Goal: Information Seeking & Learning: Learn about a topic

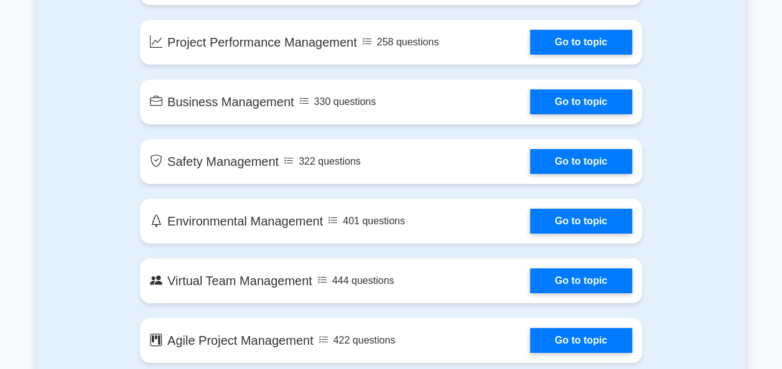
scroll to position [2171, 0]
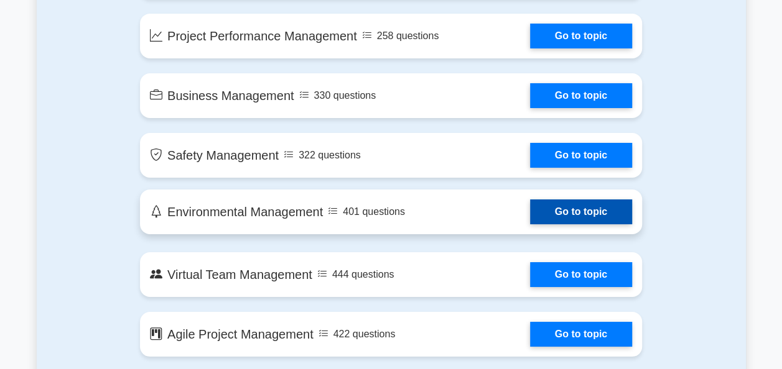
click at [575, 217] on link "Go to topic" at bounding box center [581, 212] width 102 height 25
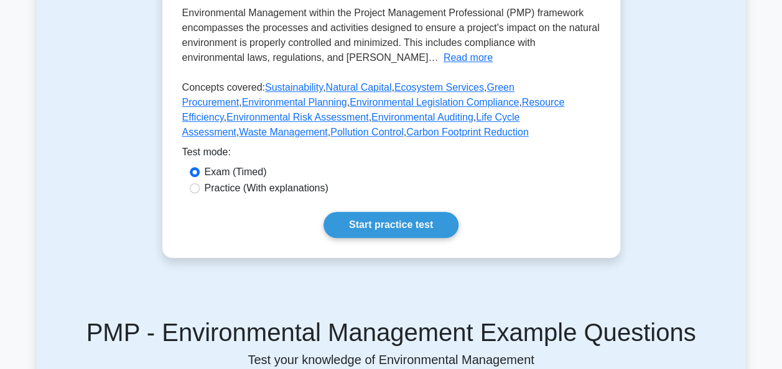
scroll to position [381, 0]
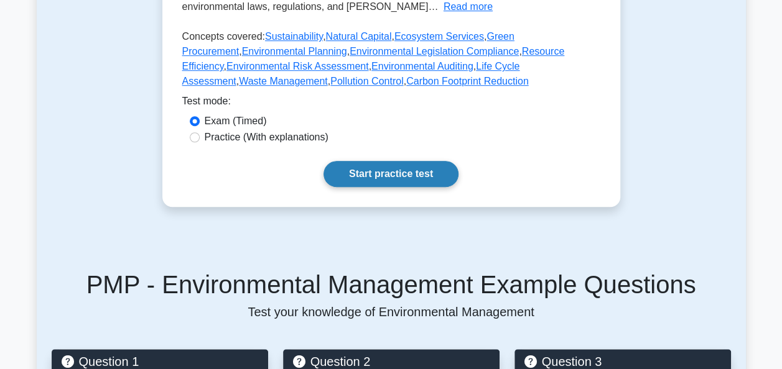
click at [402, 178] on link "Start practice test" at bounding box center [390, 174] width 135 height 26
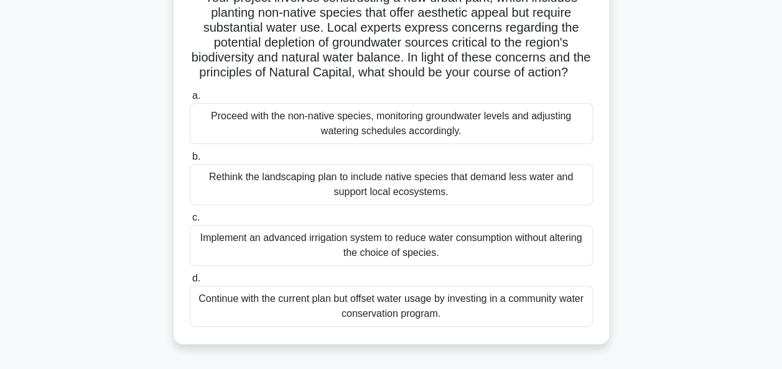
scroll to position [124, 0]
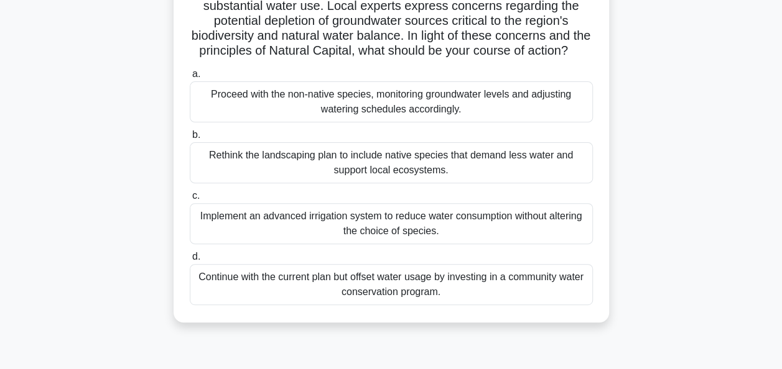
click at [321, 239] on div "Implement an advanced irrigation system to reduce water consumption without alt…" at bounding box center [391, 223] width 403 height 41
click at [190, 200] on input "c. Implement an advanced irrigation system to reduce water consumption without …" at bounding box center [190, 196] width 0 height 8
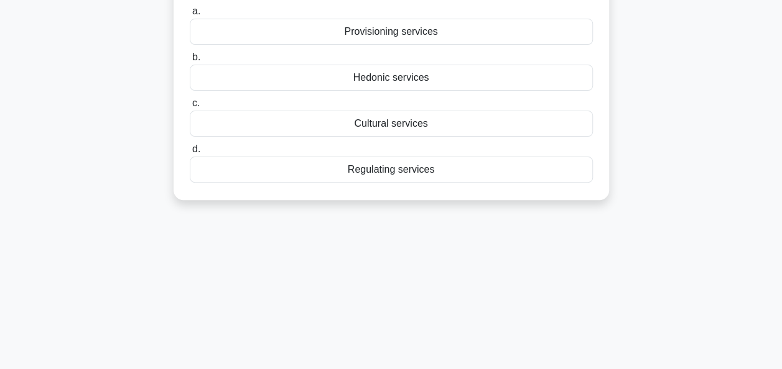
scroll to position [0, 0]
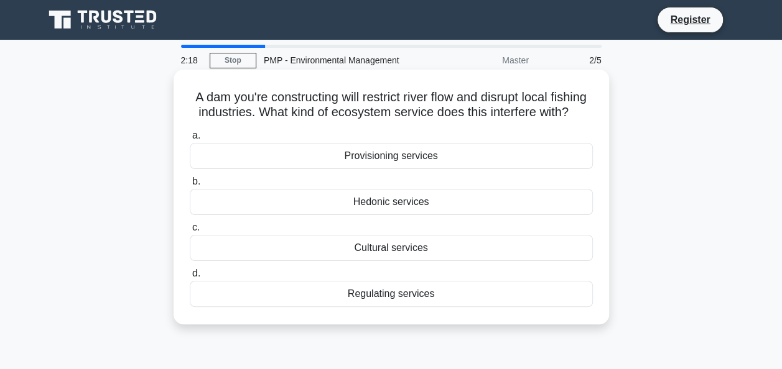
click at [408, 261] on div "Cultural services" at bounding box center [391, 248] width 403 height 26
click at [190, 232] on input "c. Cultural services" at bounding box center [190, 228] width 0 height 8
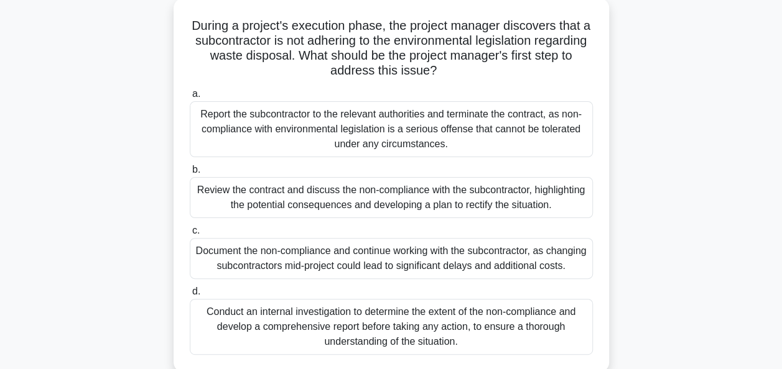
scroll to position [99, 0]
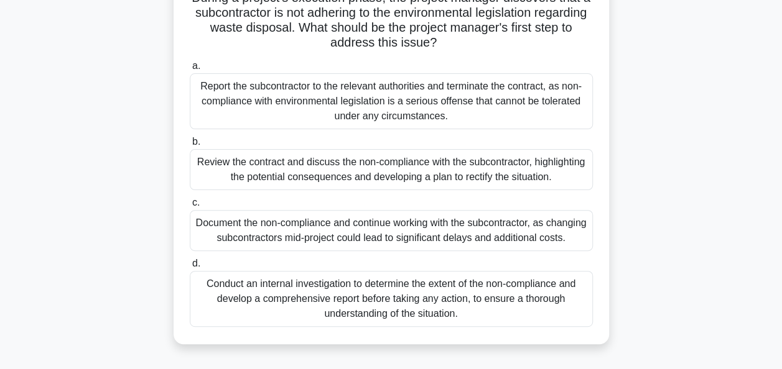
click at [387, 177] on div "Review the contract and discuss the non-compliance with the subcontractor, high…" at bounding box center [391, 169] width 403 height 41
click at [190, 146] on input "b. Review the contract and discuss the non-compliance with the subcontractor, h…" at bounding box center [190, 142] width 0 height 8
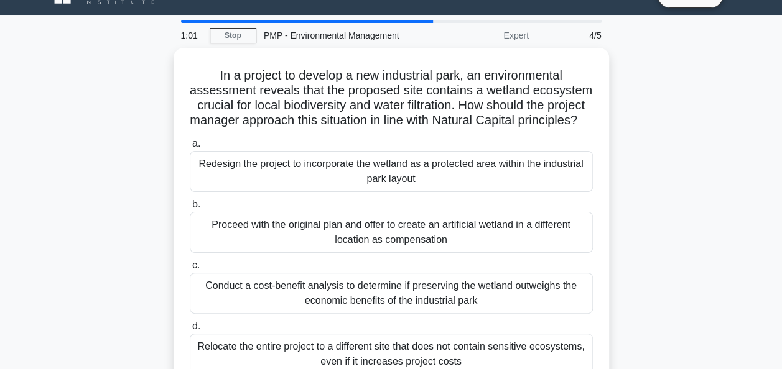
scroll to position [50, 0]
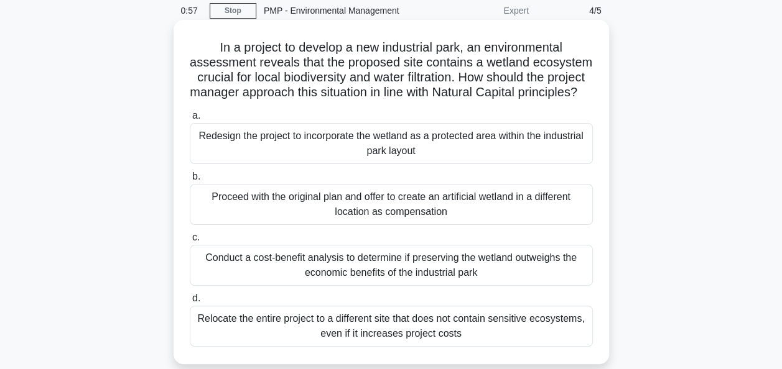
click at [333, 286] on div "Conduct a cost-benefit analysis to determine if preserving the wetland outweigh…" at bounding box center [391, 265] width 403 height 41
click at [190, 242] on input "c. Conduct a cost-benefit analysis to determine if preserving the wetland outwe…" at bounding box center [190, 238] width 0 height 8
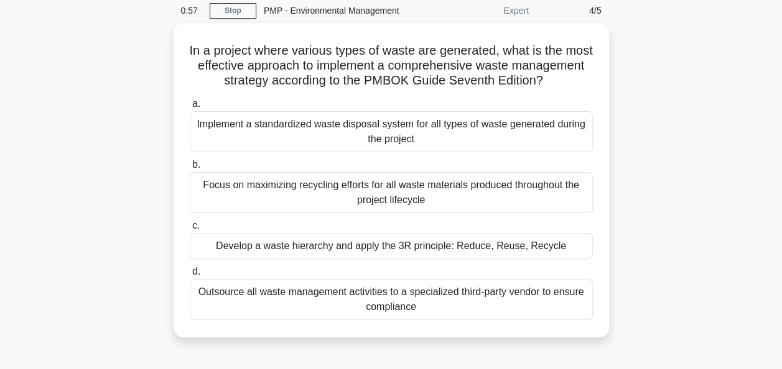
scroll to position [0, 0]
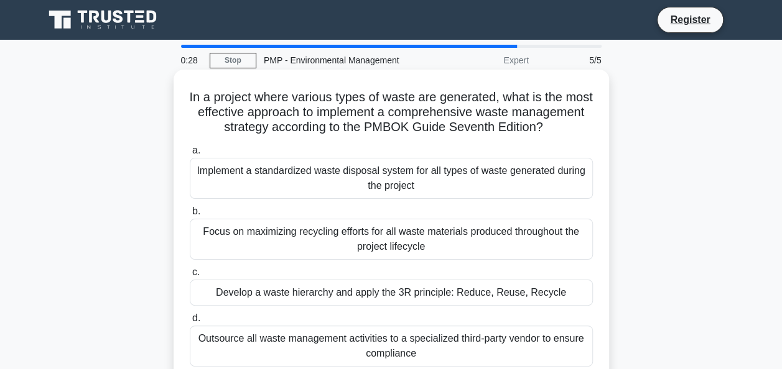
click at [402, 194] on div "Implement a standardized waste disposal system for all types of waste generated…" at bounding box center [391, 178] width 403 height 41
click at [190, 155] on input "a. Implement a standardized waste disposal system for all types of waste genera…" at bounding box center [190, 151] width 0 height 8
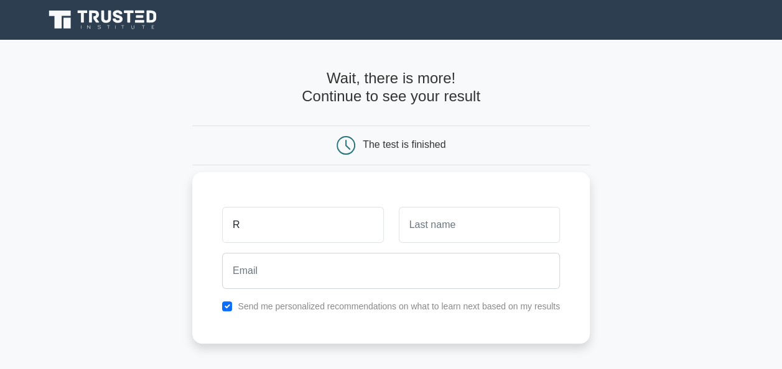
type input "Rajesh"
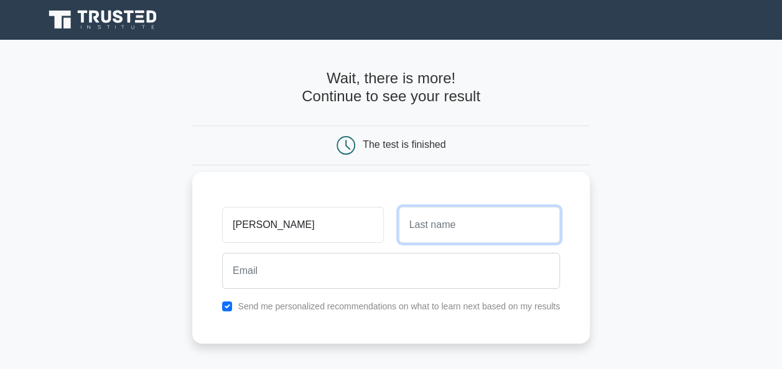
click at [417, 224] on input "text" at bounding box center [479, 225] width 161 height 36
type input "Singh"
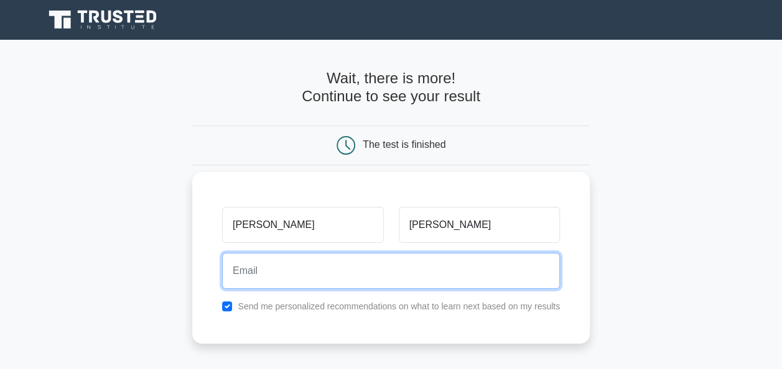
type input "rajeshksingh38@yahoo.com"
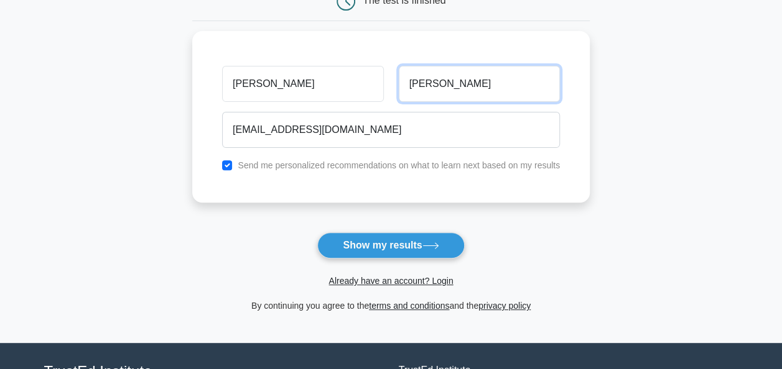
scroll to position [148, 0]
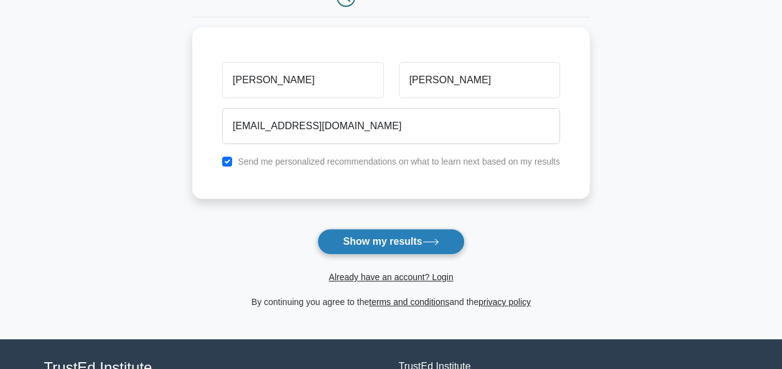
click at [384, 242] on button "Show my results" at bounding box center [390, 242] width 147 height 26
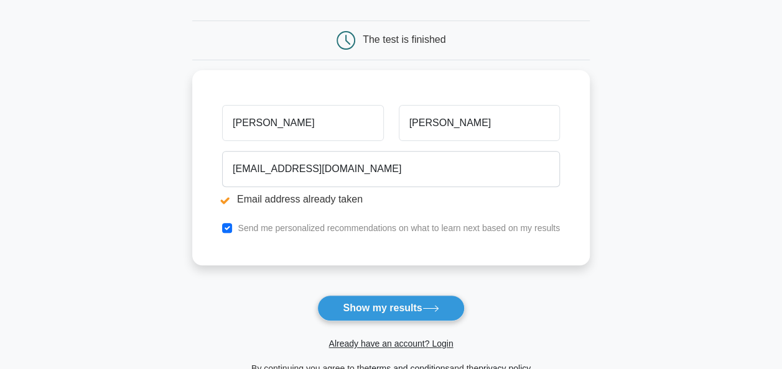
scroll to position [156, 0]
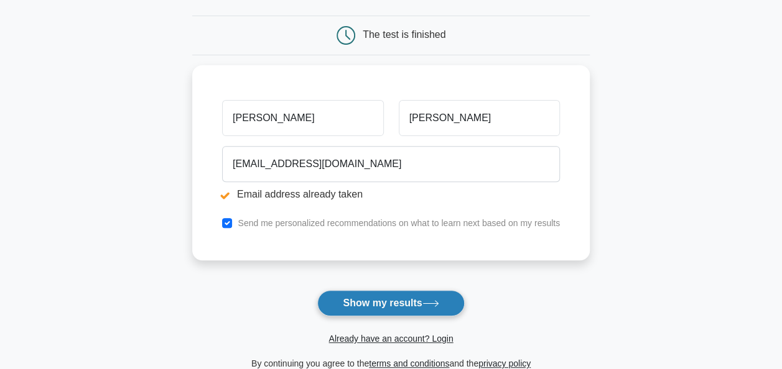
click at [407, 303] on button "Show my results" at bounding box center [390, 303] width 147 height 26
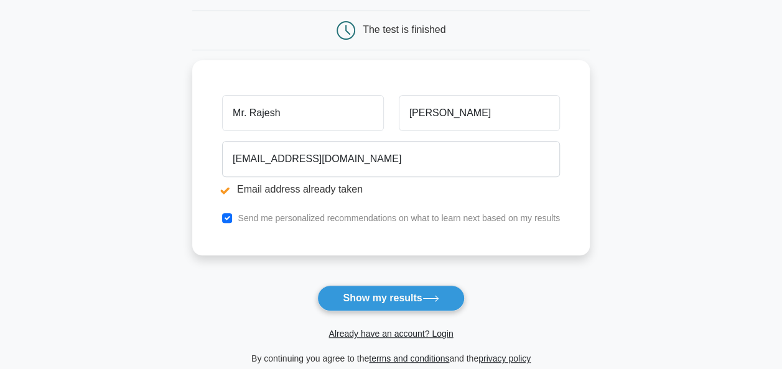
scroll to position [178, 0]
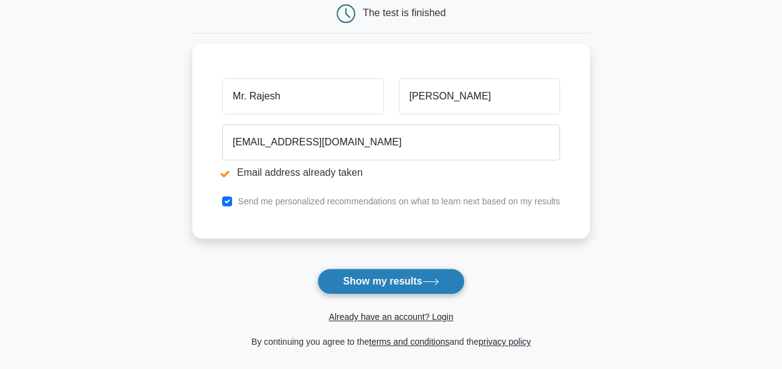
type input "Mr. Rajesh"
click at [377, 283] on button "Show my results" at bounding box center [390, 282] width 147 height 26
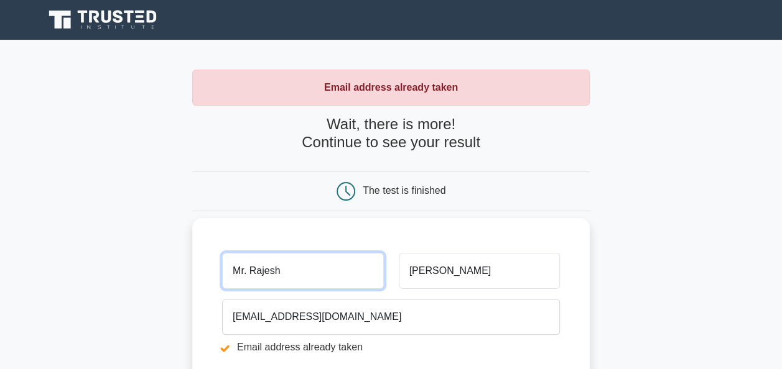
drag, startPoint x: 251, startPoint y: 270, endPoint x: 222, endPoint y: 272, distance: 28.7
click at [222, 272] on div "Mr. Rajesh" at bounding box center [303, 271] width 176 height 46
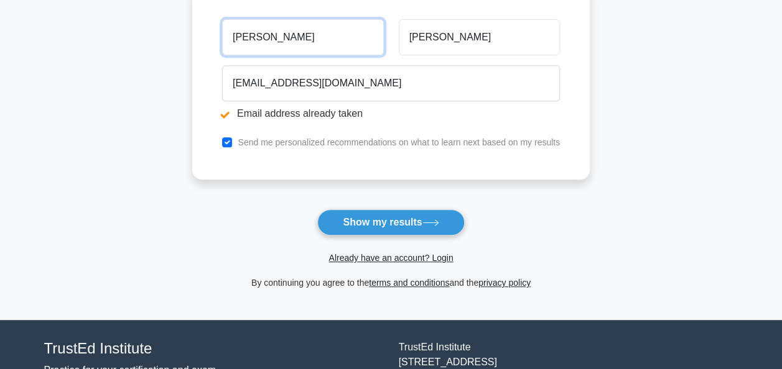
scroll to position [239, 0]
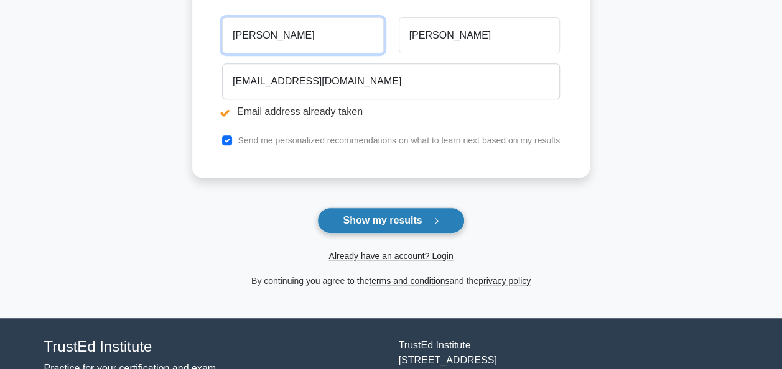
type input "[PERSON_NAME]"
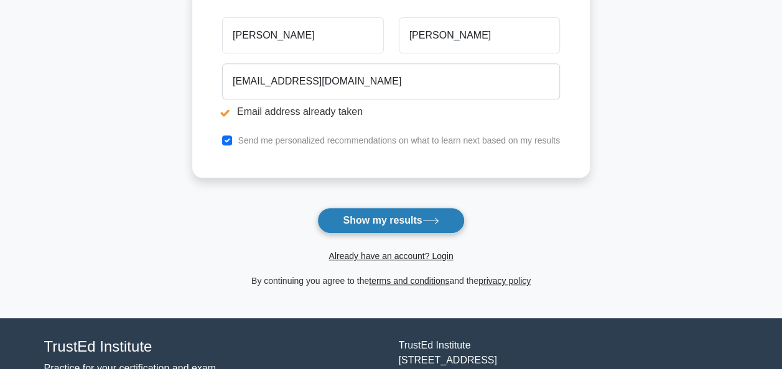
click at [402, 220] on button "Show my results" at bounding box center [390, 221] width 147 height 26
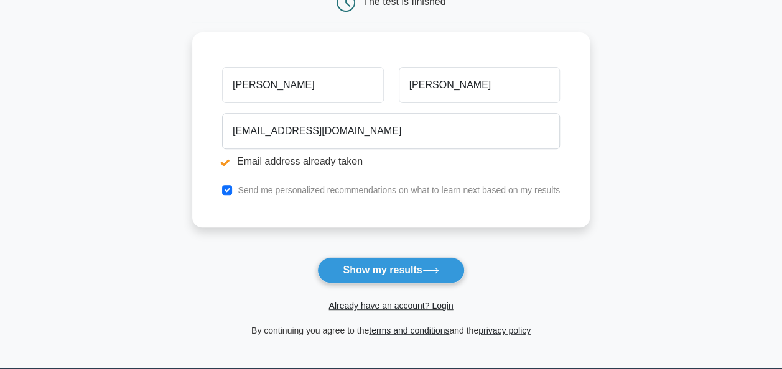
scroll to position [192, 0]
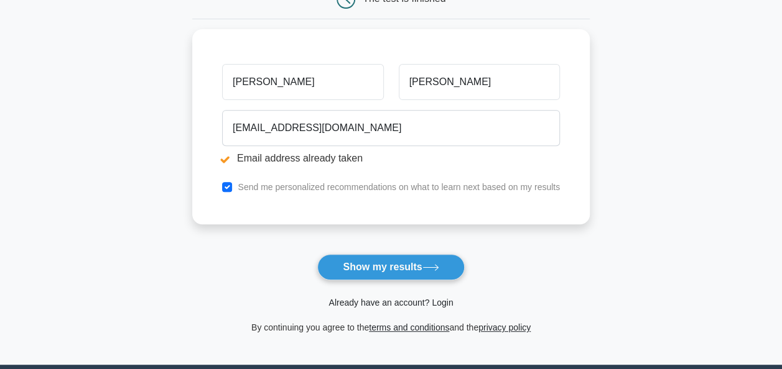
click at [437, 303] on link "Already have an account? Login" at bounding box center [390, 303] width 124 height 10
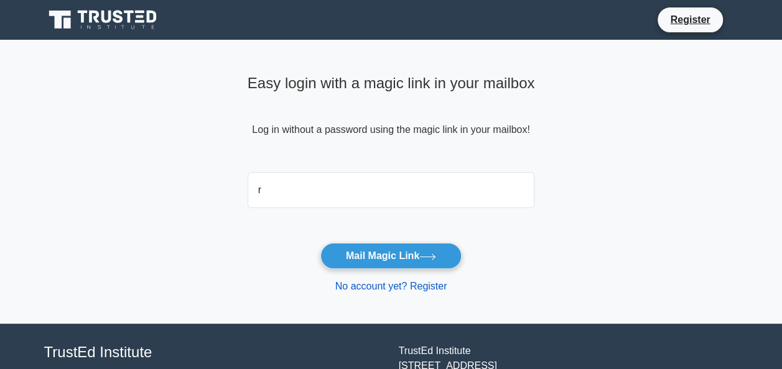
type input "rajeshksingh38@yahoo.co.in"
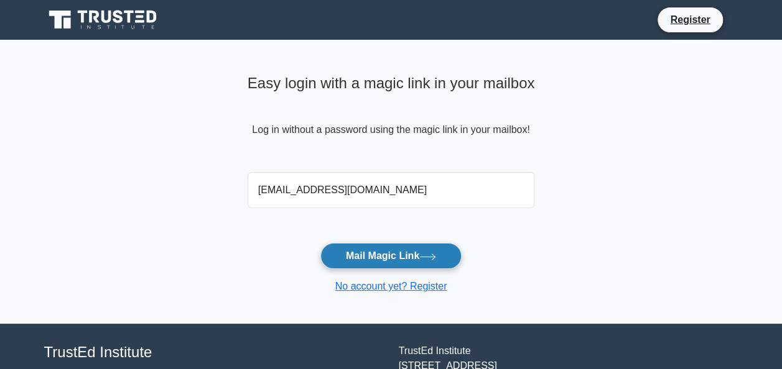
click at [376, 259] on button "Mail Magic Link" at bounding box center [390, 256] width 141 height 26
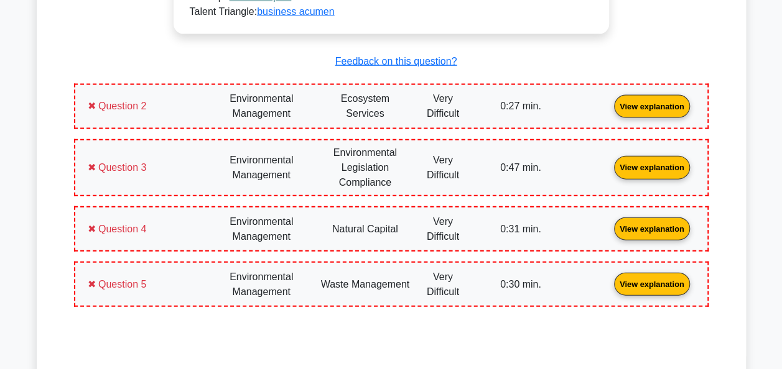
scroll to position [1335, 0]
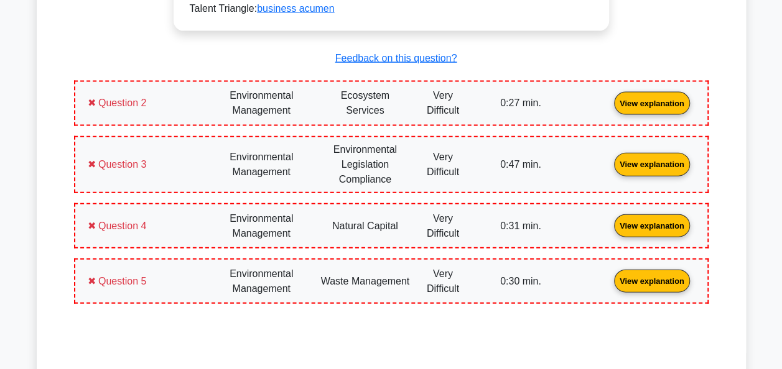
click at [671, 98] on link "View explanation" at bounding box center [652, 103] width 86 height 11
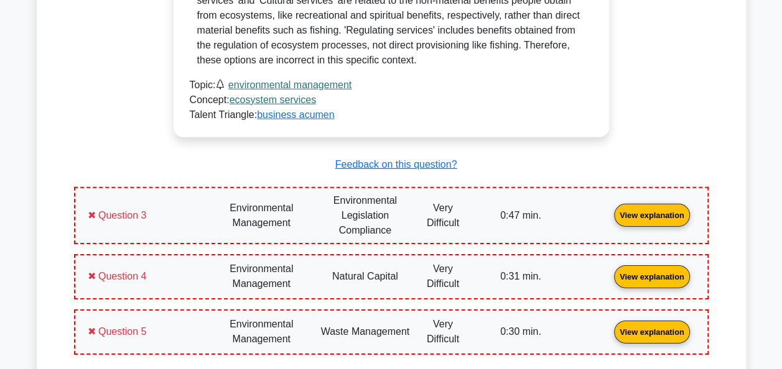
scroll to position [1895, 0]
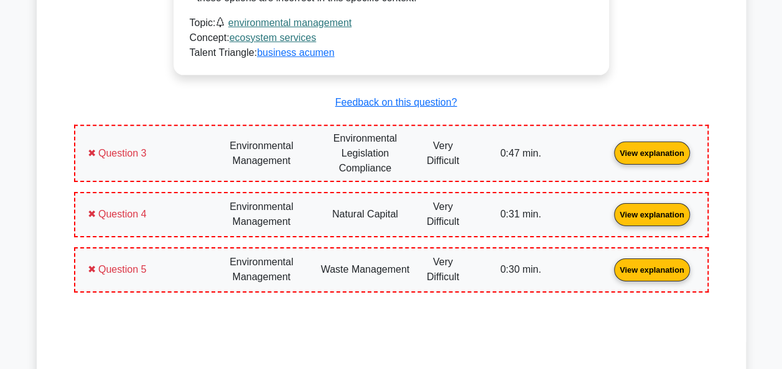
click at [652, 158] on link "View explanation" at bounding box center [652, 152] width 86 height 11
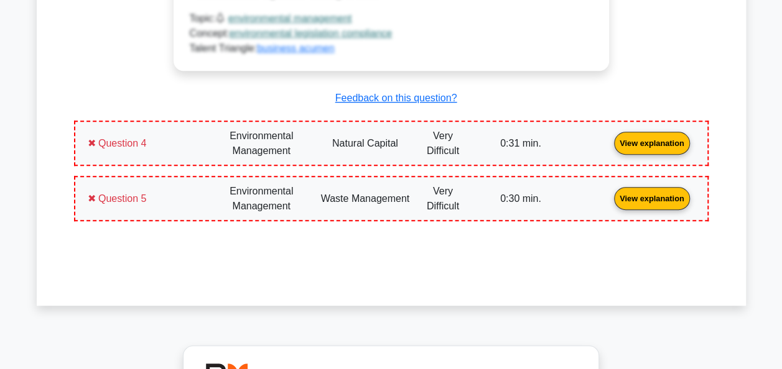
scroll to position [2756, 0]
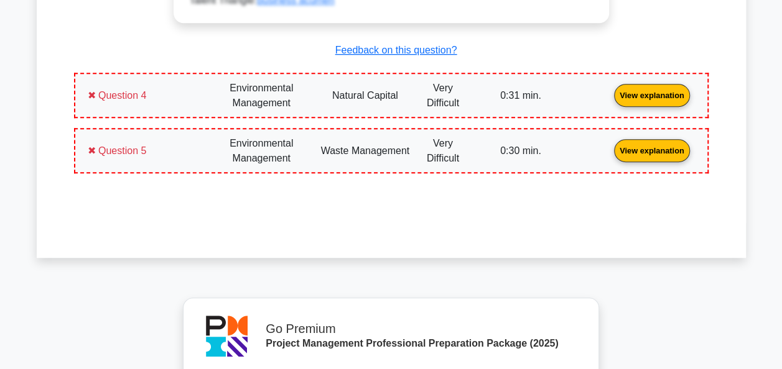
click at [655, 100] on link "View explanation" at bounding box center [652, 95] width 86 height 11
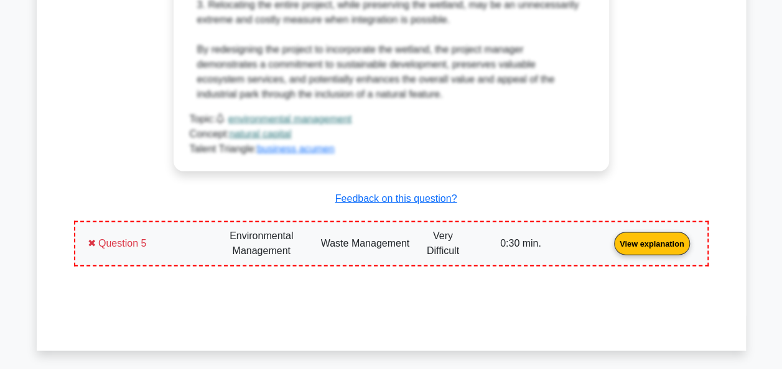
scroll to position [3690, 0]
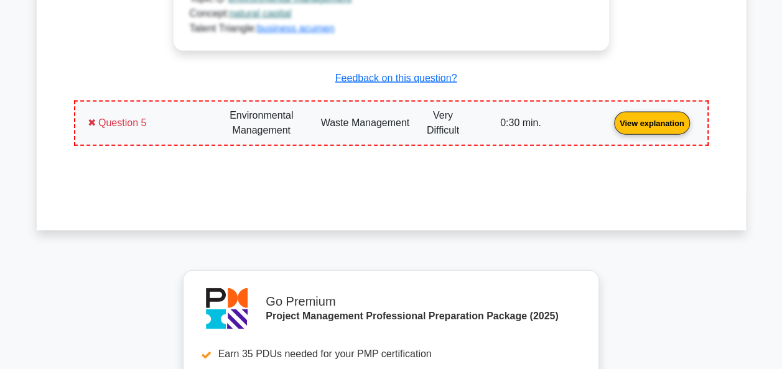
drag, startPoint x: 652, startPoint y: 156, endPoint x: 677, endPoint y: 172, distance: 29.7
click at [653, 128] on link "View explanation" at bounding box center [652, 123] width 86 height 11
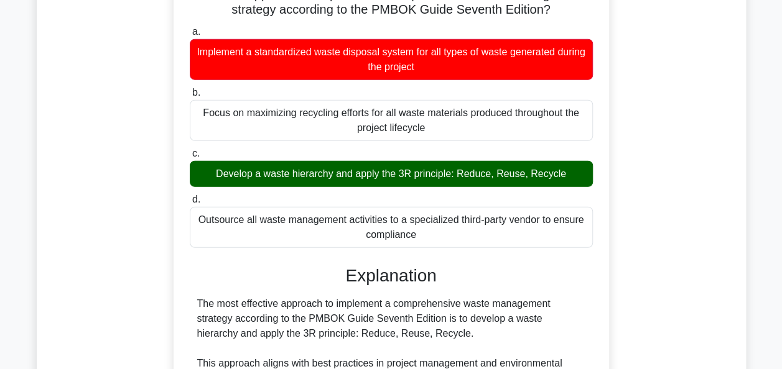
scroll to position [3914, 0]
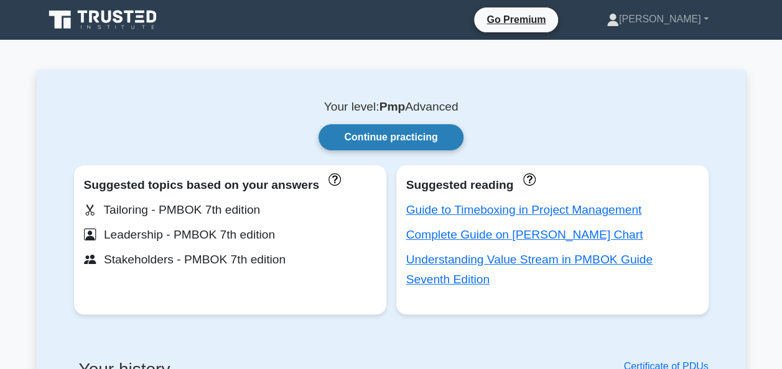
click at [410, 138] on link "Continue practicing" at bounding box center [390, 137] width 144 height 26
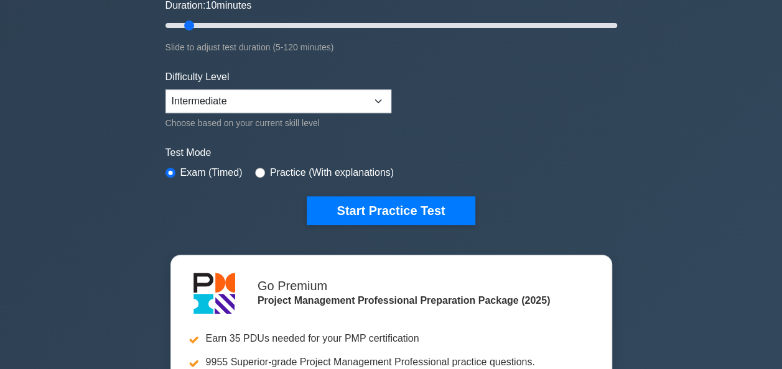
scroll to position [250, 0]
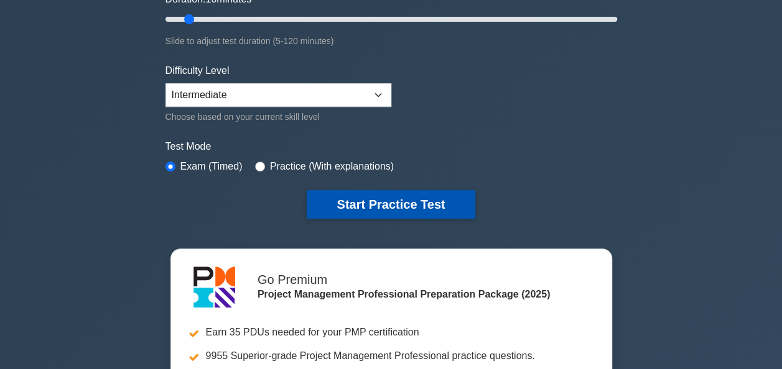
click at [405, 197] on button "Start Practice Test" at bounding box center [391, 204] width 168 height 29
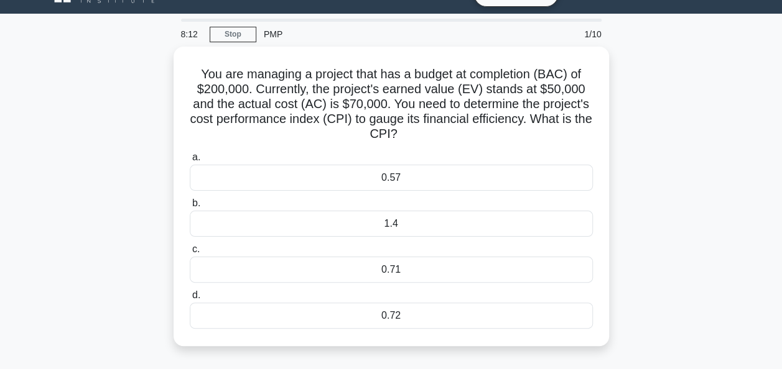
scroll to position [22, 0]
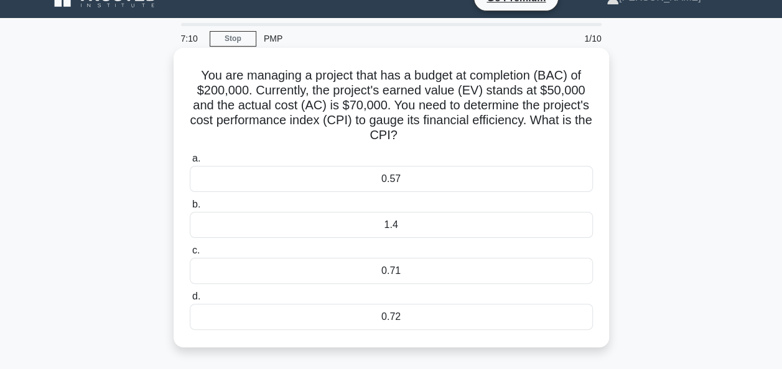
click at [393, 273] on div "0.71" at bounding box center [391, 271] width 403 height 26
click at [190, 255] on input "c. 0.71" at bounding box center [190, 251] width 0 height 8
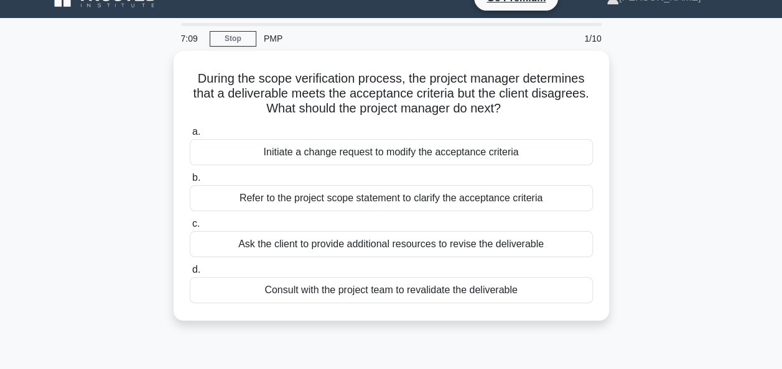
scroll to position [0, 0]
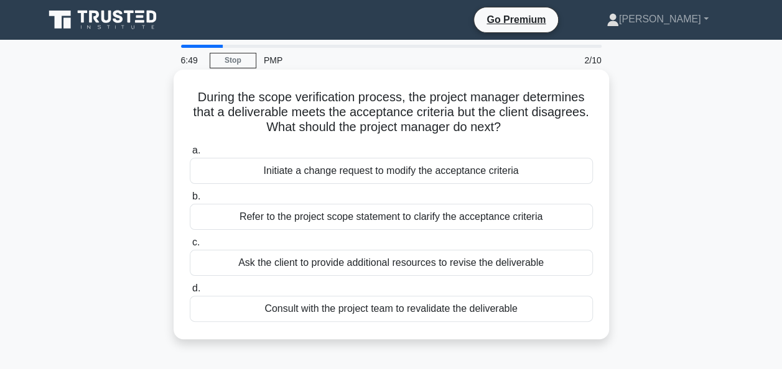
click at [354, 221] on div "Refer to the project scope statement to clarify the acceptance criteria" at bounding box center [391, 217] width 403 height 26
click at [190, 201] on input "b. Refer to the project scope statement to clarify the acceptance criteria" at bounding box center [190, 197] width 0 height 8
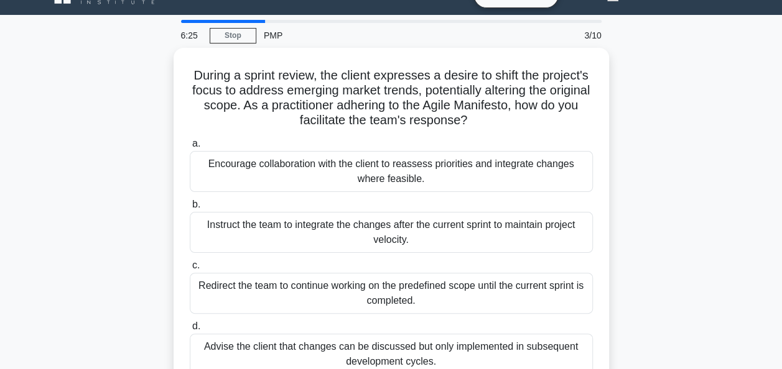
scroll to position [50, 0]
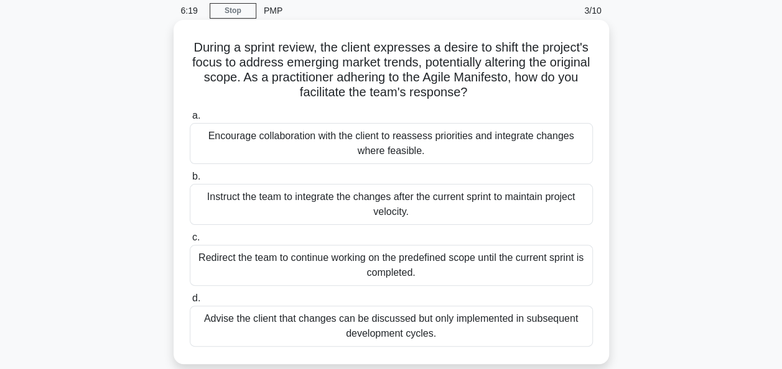
click at [417, 343] on div "Advise the client that changes can be discussed but only implemented in subsequ…" at bounding box center [391, 326] width 403 height 41
click at [190, 303] on input "d. Advise the client that changes can be discussed but only implemented in subs…" at bounding box center [190, 299] width 0 height 8
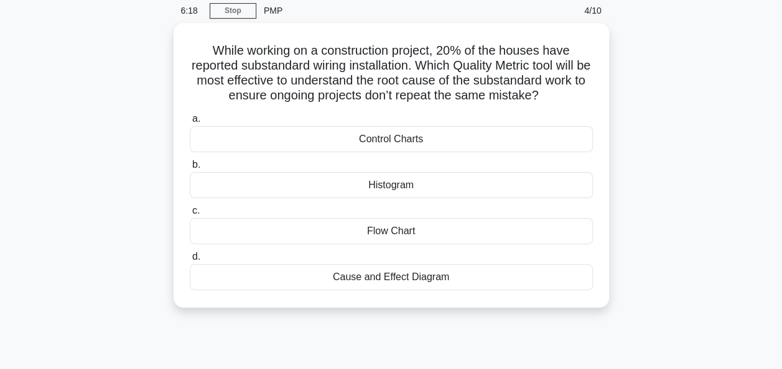
scroll to position [0, 0]
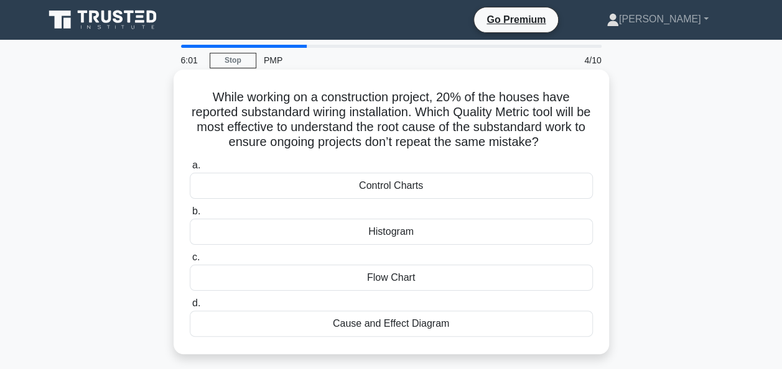
click at [370, 280] on div "Flow Chart" at bounding box center [391, 278] width 403 height 26
click at [190, 262] on input "c. Flow Chart" at bounding box center [190, 258] width 0 height 8
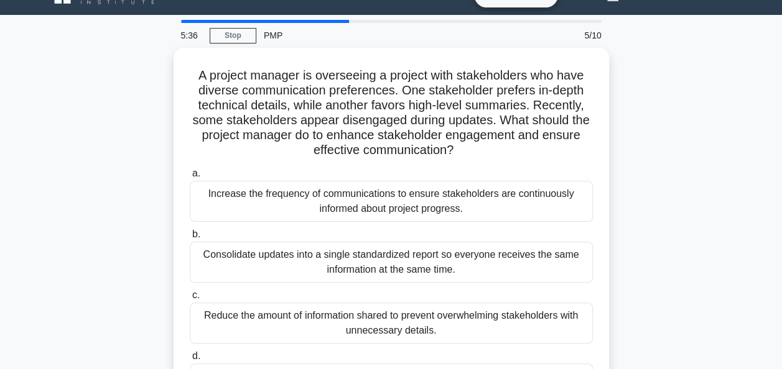
scroll to position [50, 0]
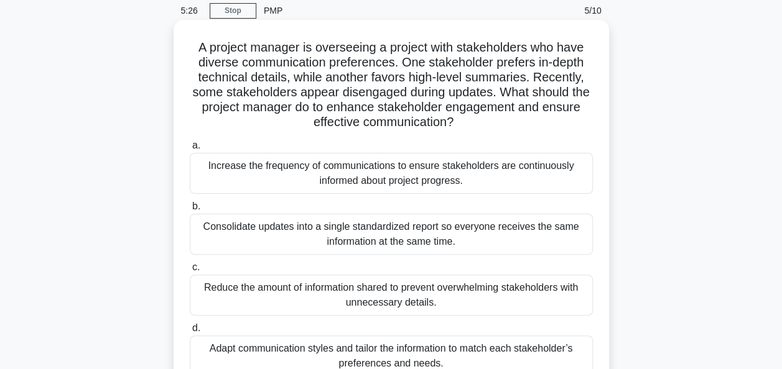
click at [405, 185] on div "Increase the frequency of communications to ensure stakeholders are continuousl…" at bounding box center [391, 173] width 403 height 41
click at [190, 150] on input "a. Increase the frequency of communications to ensure stakeholders are continuo…" at bounding box center [190, 146] width 0 height 8
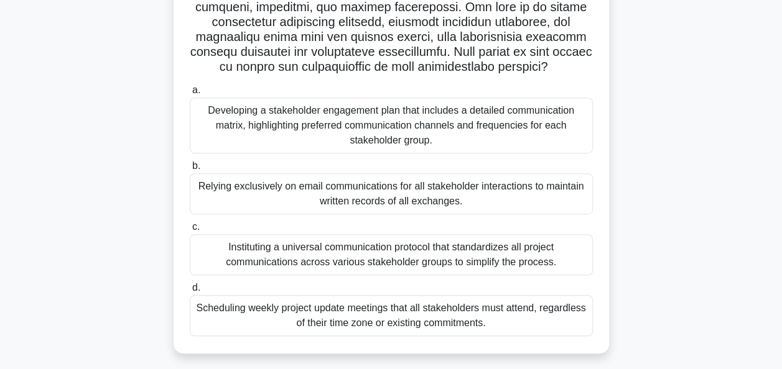
scroll to position [290, 0]
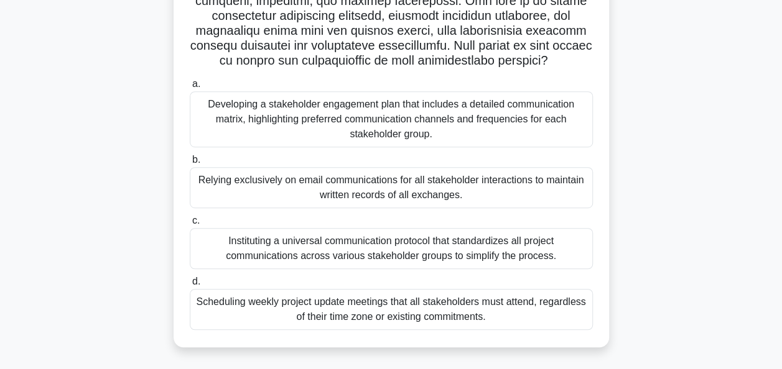
click at [421, 111] on div "Developing a stakeholder engagement plan that includes a detailed communication…" at bounding box center [391, 119] width 403 height 56
click at [190, 88] on input "a. Developing a stakeholder engagement plan that includes a detailed communicat…" at bounding box center [190, 84] width 0 height 8
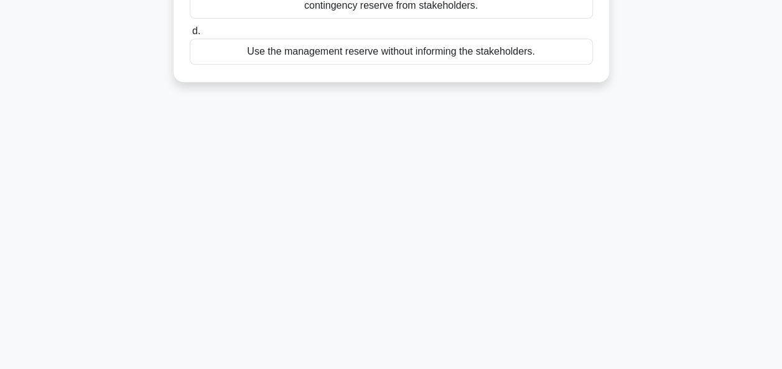
scroll to position [0, 0]
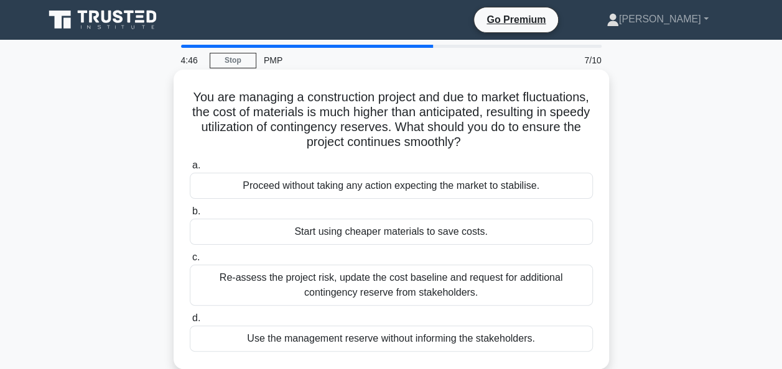
click at [349, 280] on div "Re-assess the project risk, update the cost baseline and request for additional…" at bounding box center [391, 285] width 403 height 41
click at [190, 262] on input "c. Re-assess the project risk, update the cost baseline and request for additio…" at bounding box center [190, 258] width 0 height 8
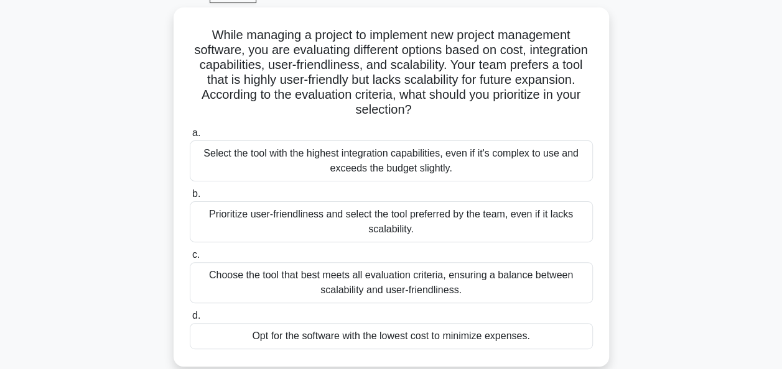
scroll to position [67, 0]
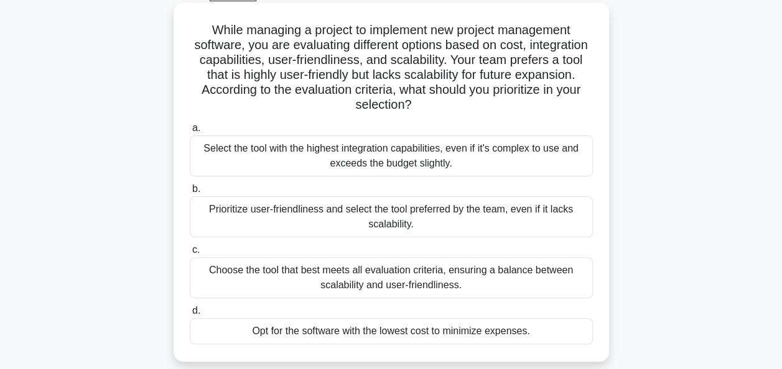
click at [358, 221] on div "Prioritize user-friendliness and select the tool preferred by the team, even if…" at bounding box center [391, 217] width 403 height 41
click at [190, 193] on input "b. Prioritize user-friendliness and select the tool preferred by the team, even…" at bounding box center [190, 189] width 0 height 8
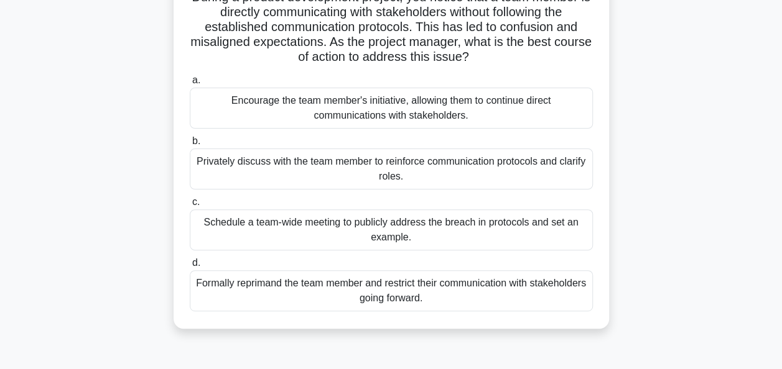
scroll to position [108, 0]
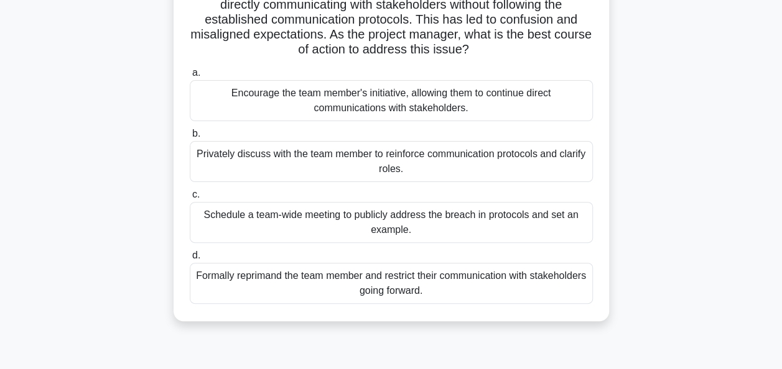
click at [420, 166] on div "Privately discuss with the team member to reinforce communication protocols and…" at bounding box center [391, 161] width 403 height 41
click at [190, 138] on input "b. Privately discuss with the team member to reinforce communication protocols …" at bounding box center [190, 134] width 0 height 8
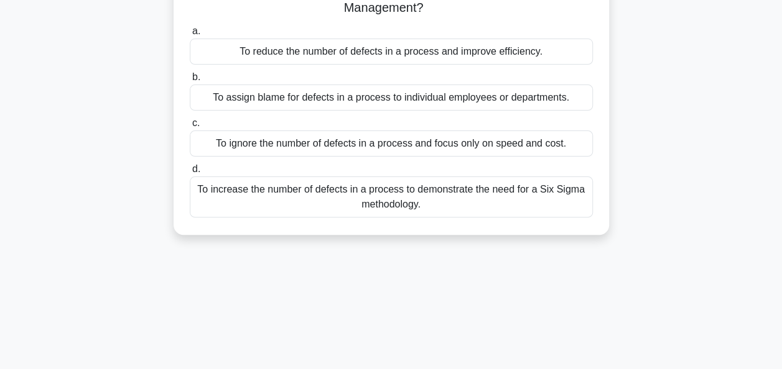
scroll to position [0, 0]
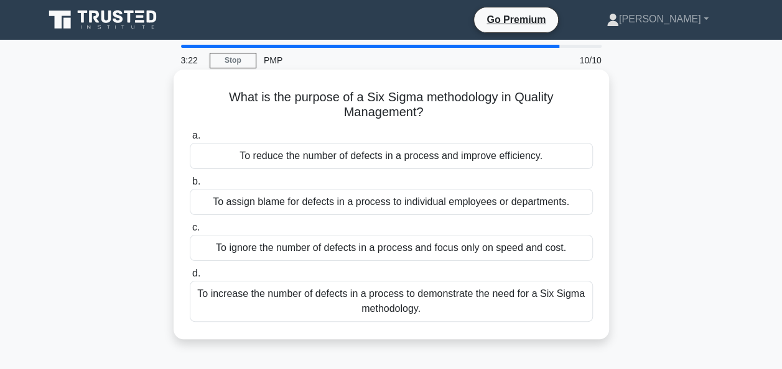
click at [417, 299] on div "To increase the number of defects in a process to demonstrate the need for a Si…" at bounding box center [391, 301] width 403 height 41
click at [190, 278] on input "d. To increase the number of defects in a process to demonstrate the need for a…" at bounding box center [190, 274] width 0 height 8
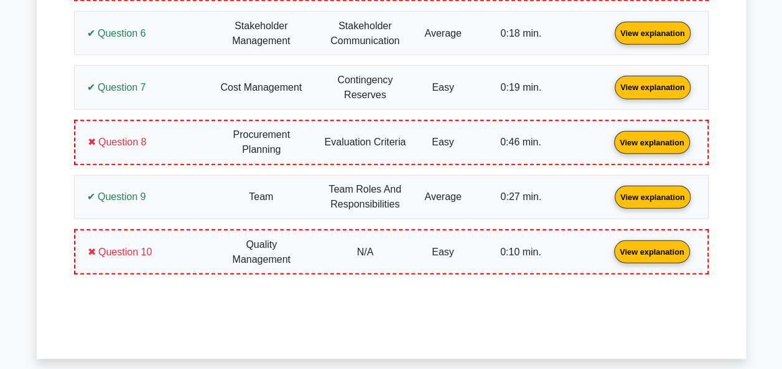
scroll to position [1468, 0]
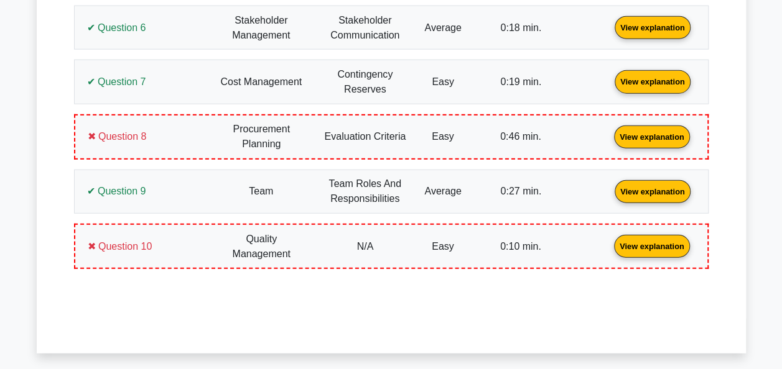
click at [650, 241] on link "View explanation" at bounding box center [652, 246] width 86 height 11
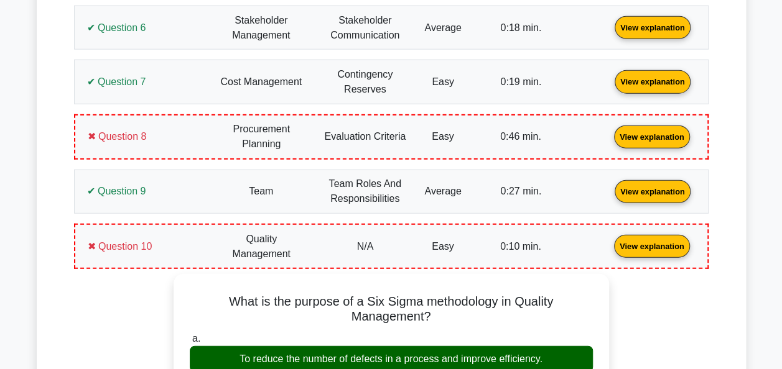
click at [637, 138] on link "View explanation" at bounding box center [652, 136] width 86 height 11
